Goal: Information Seeking & Learning: Compare options

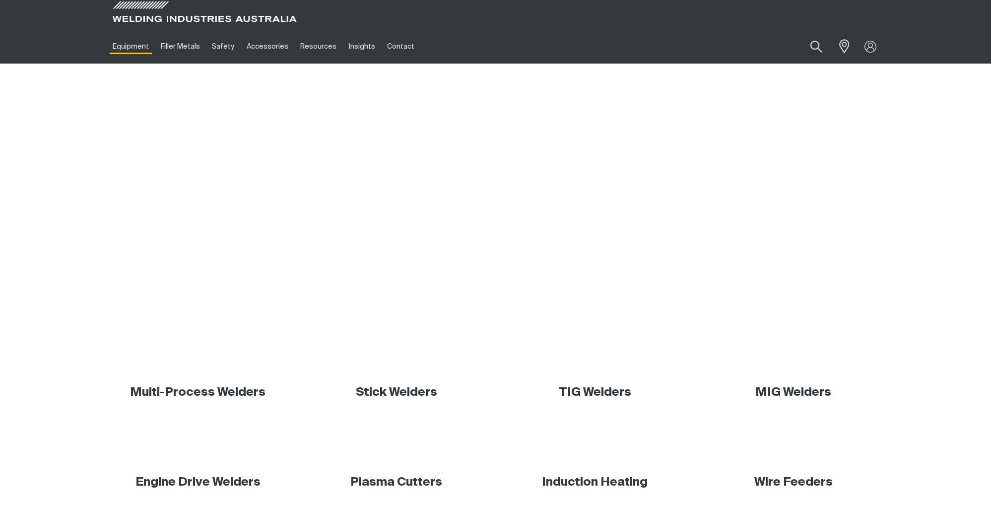
scroll to position [105, 0]
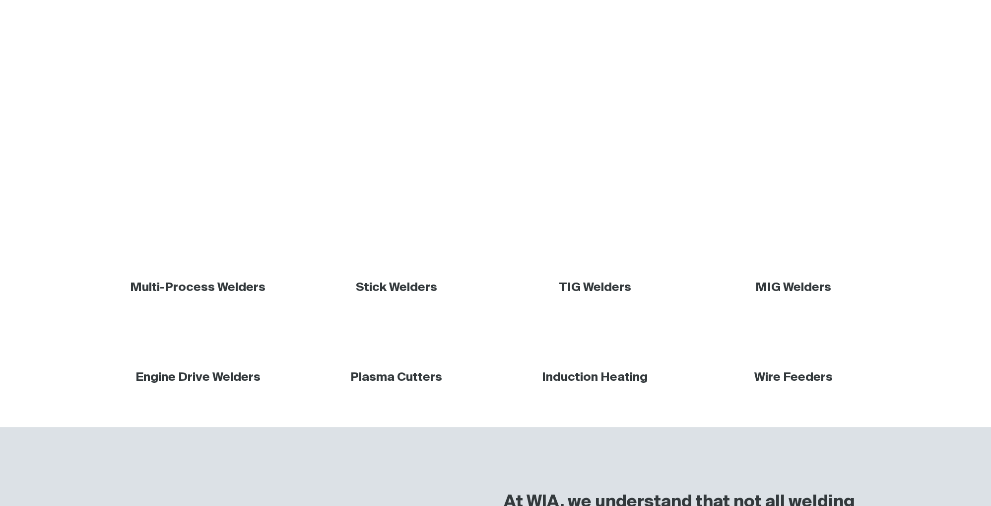
click at [184, 286] on link "Multi-Process Welders" at bounding box center [197, 287] width 135 height 12
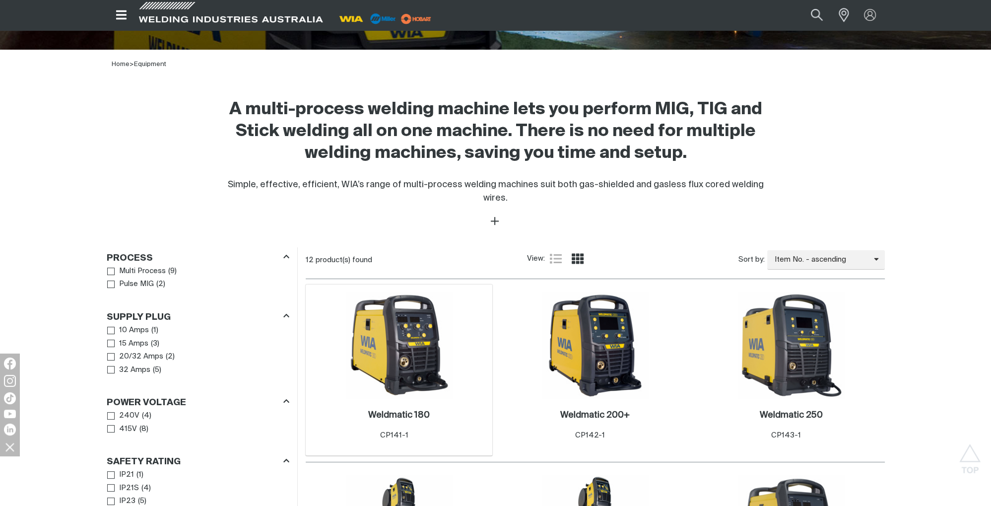
scroll to position [367, 0]
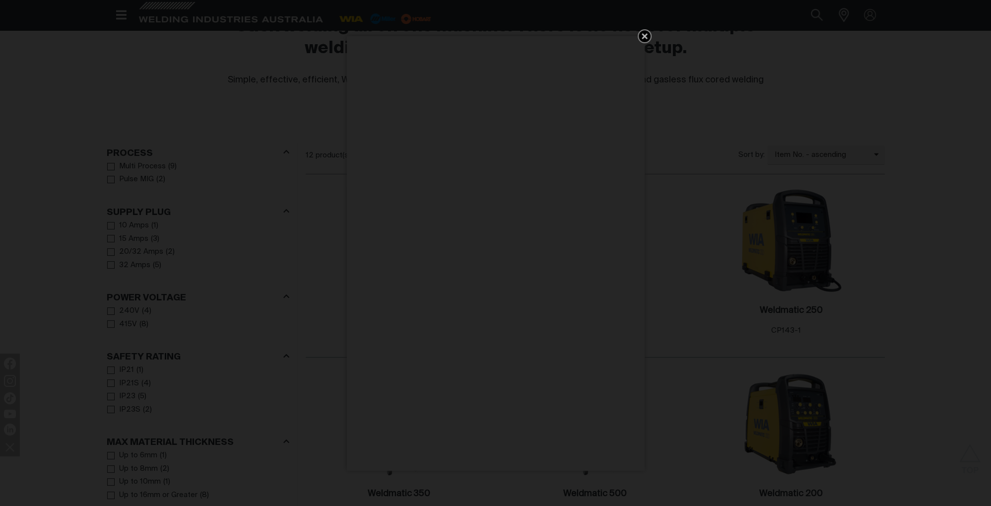
click at [646, 38] on icon "Get 5 WIA Welding Guides Free!" at bounding box center [644, 36] width 6 height 6
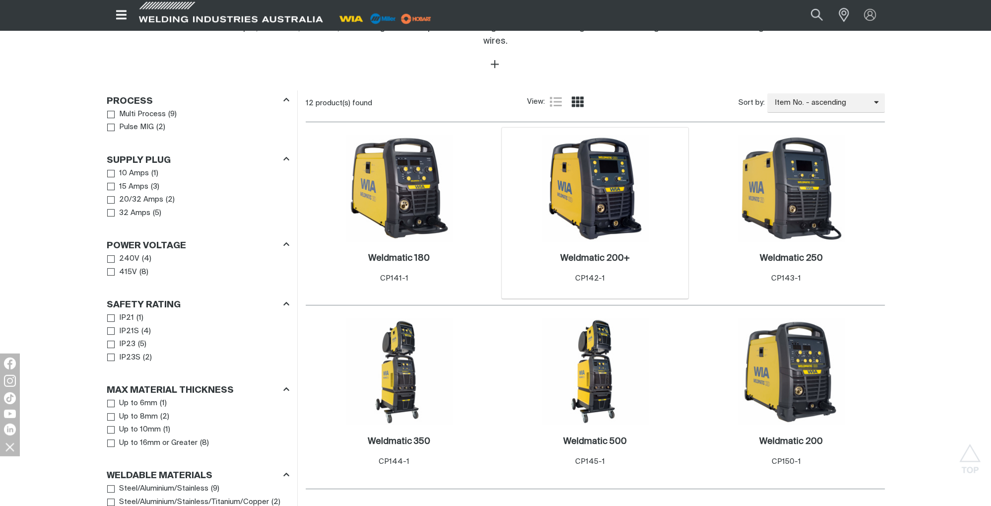
scroll to position [419, 0]
click at [588, 162] on img at bounding box center [595, 188] width 106 height 106
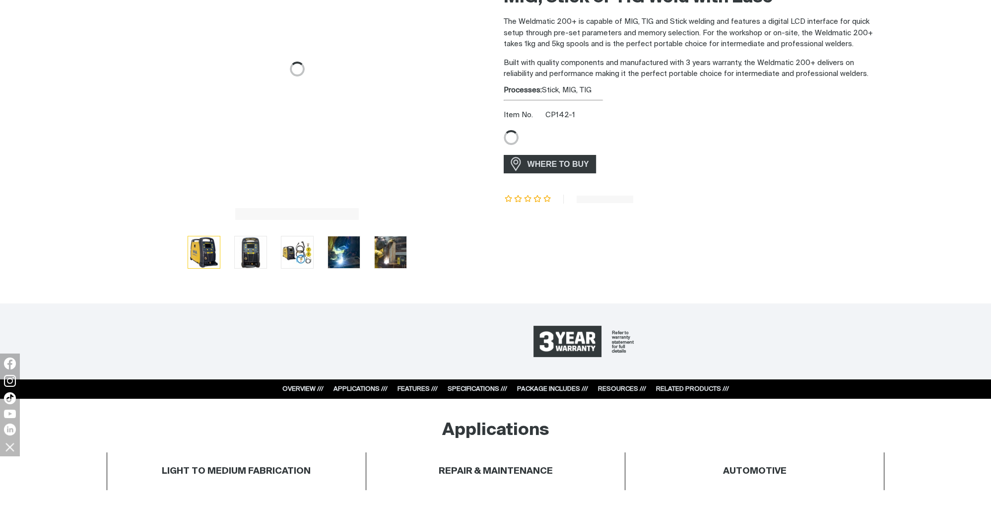
scroll to position [157, 0]
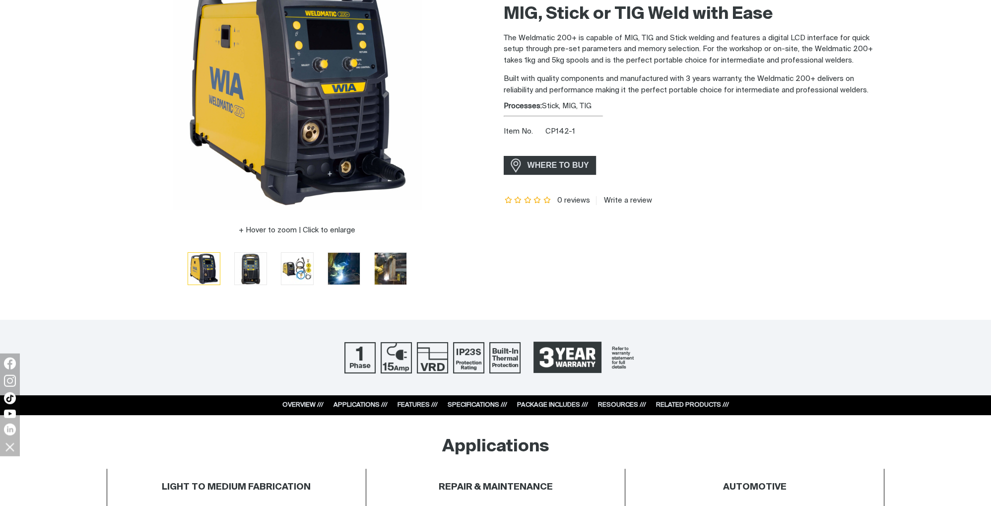
scroll to position [157, 0]
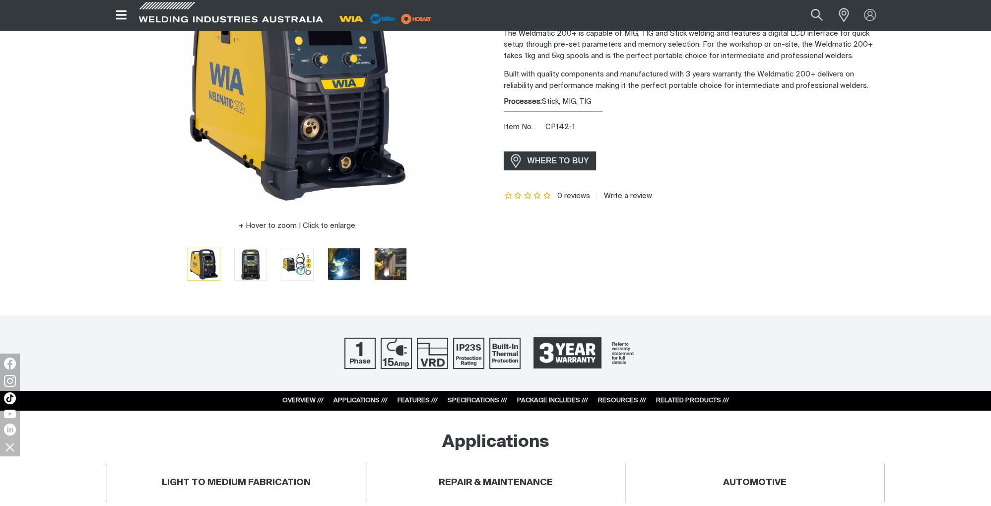
click at [475, 396] on div "SPECIFICATIONS ///" at bounding box center [477, 400] width 60 height 10
click at [469, 398] on link "SPECIFICATIONS ///" at bounding box center [477, 400] width 60 height 6
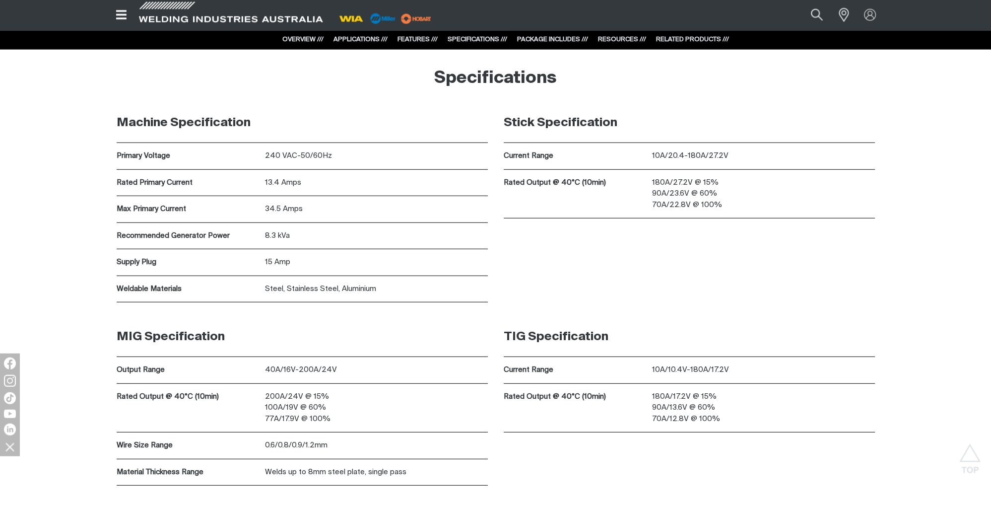
scroll to position [3659, 0]
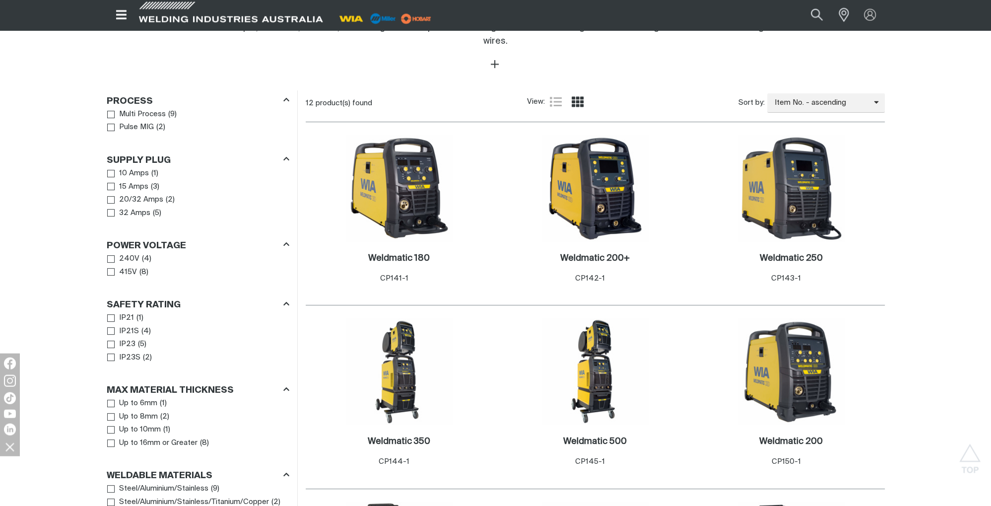
scroll to position [419, 0]
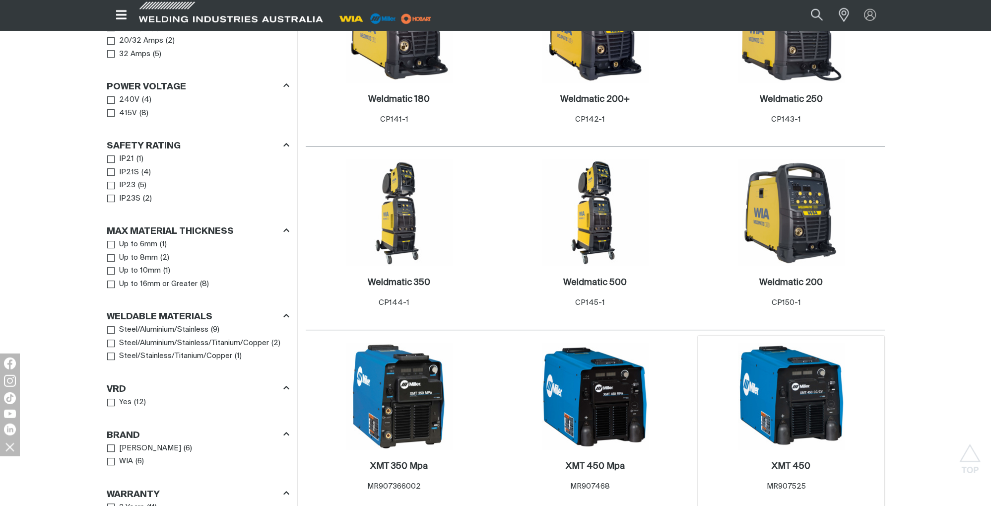
scroll to position [524, 0]
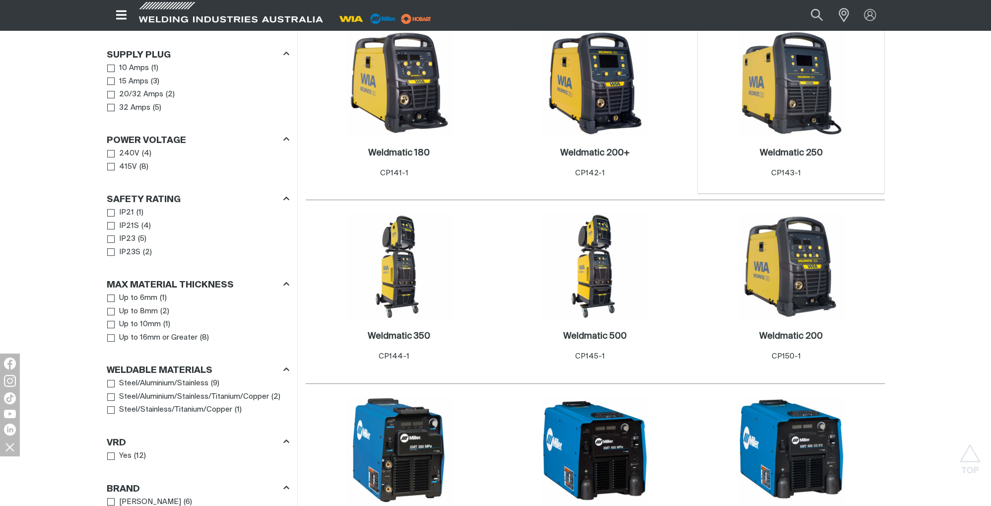
click at [802, 82] on img at bounding box center [791, 83] width 106 height 106
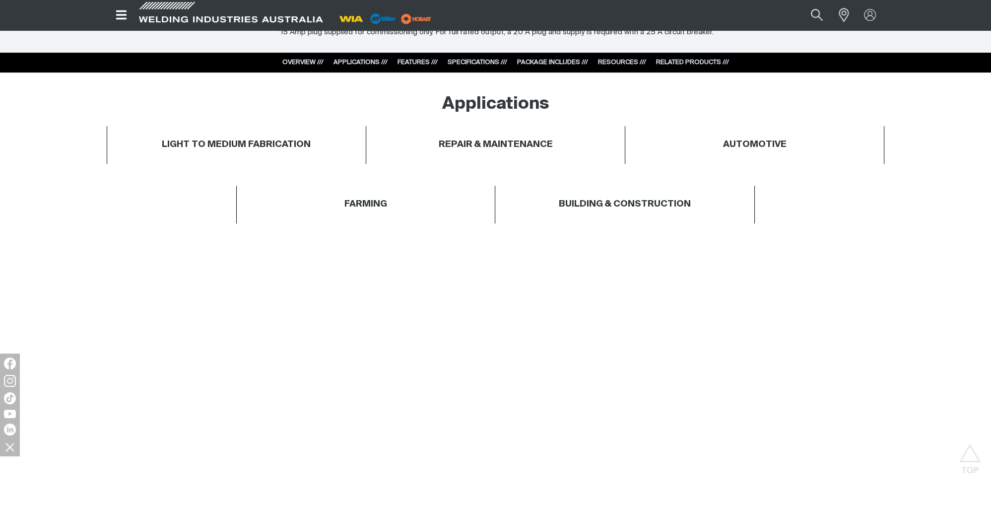
scroll to position [524, 0]
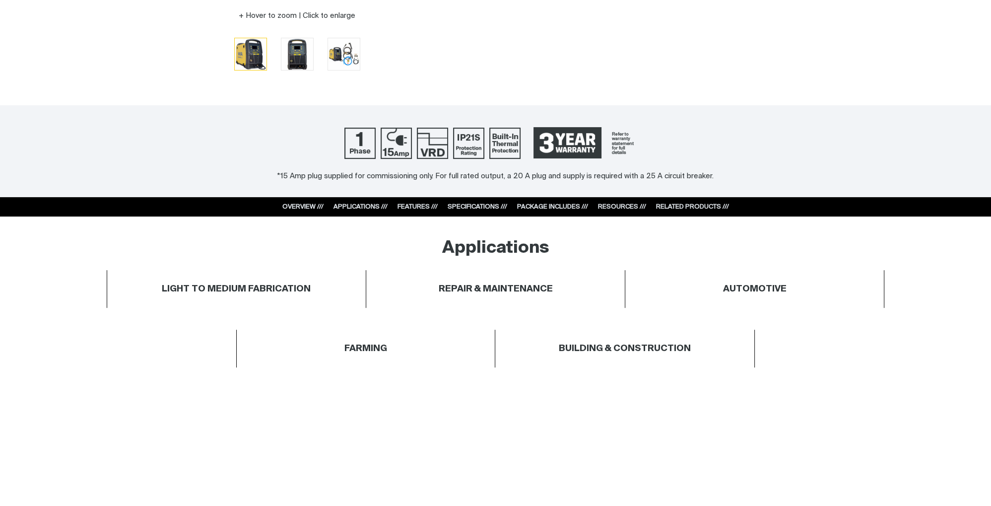
click at [470, 205] on link "SPECIFICATIONS ///" at bounding box center [477, 206] width 60 height 6
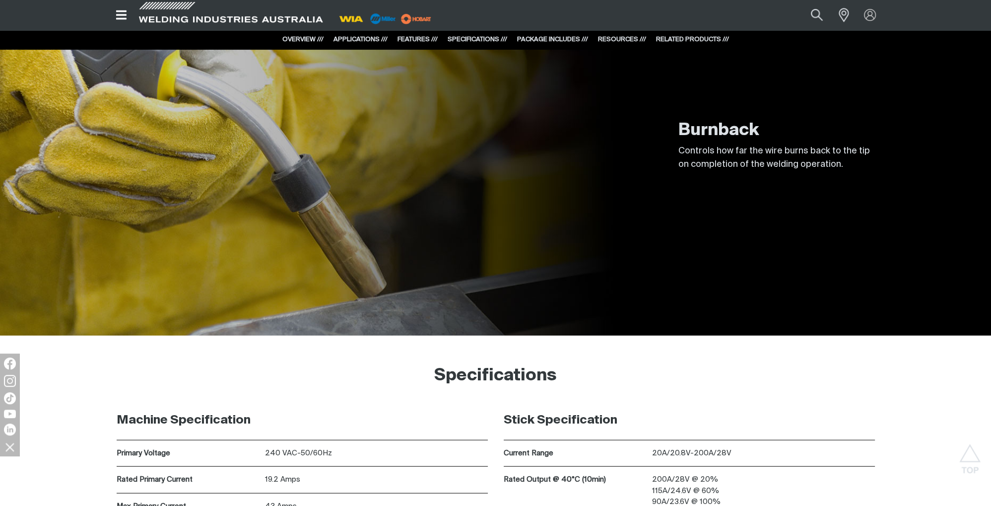
scroll to position [2895, 0]
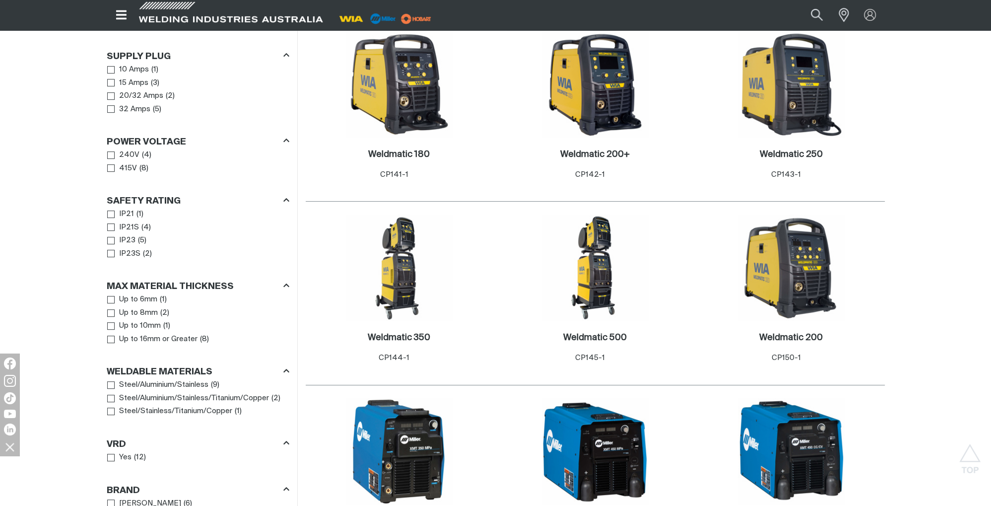
scroll to position [524, 0]
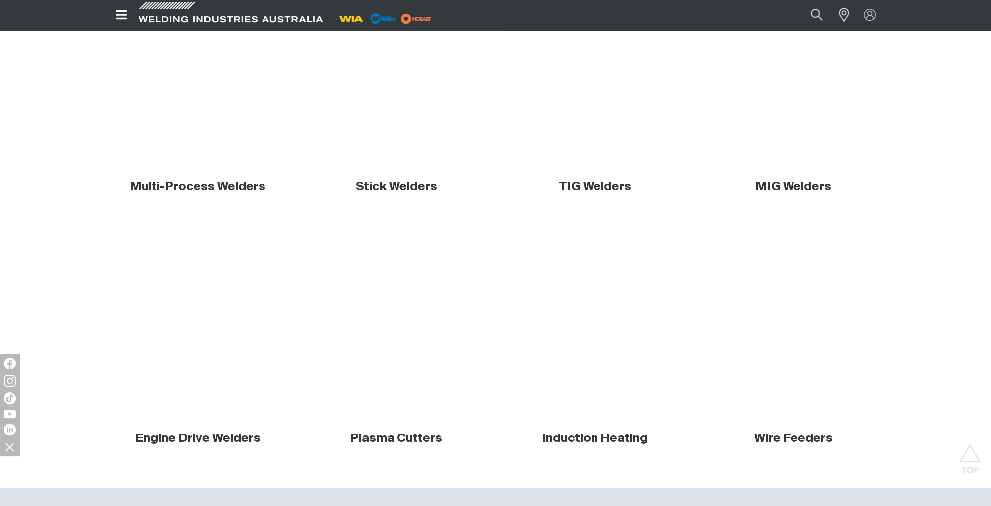
scroll to position [105, 0]
